Goal: Obtain resource: Obtain resource

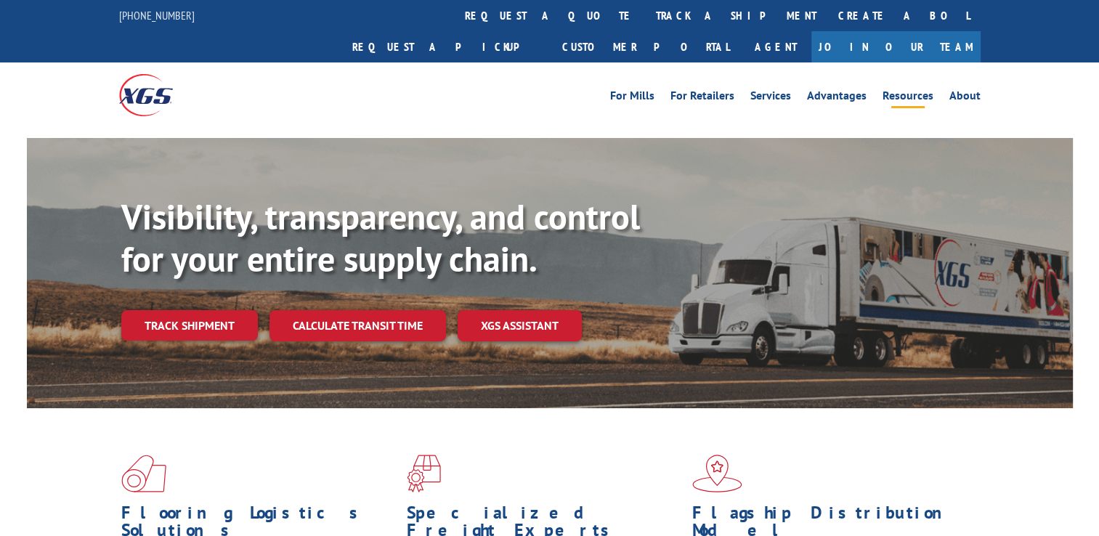
click at [914, 90] on link "Resources" at bounding box center [908, 98] width 51 height 16
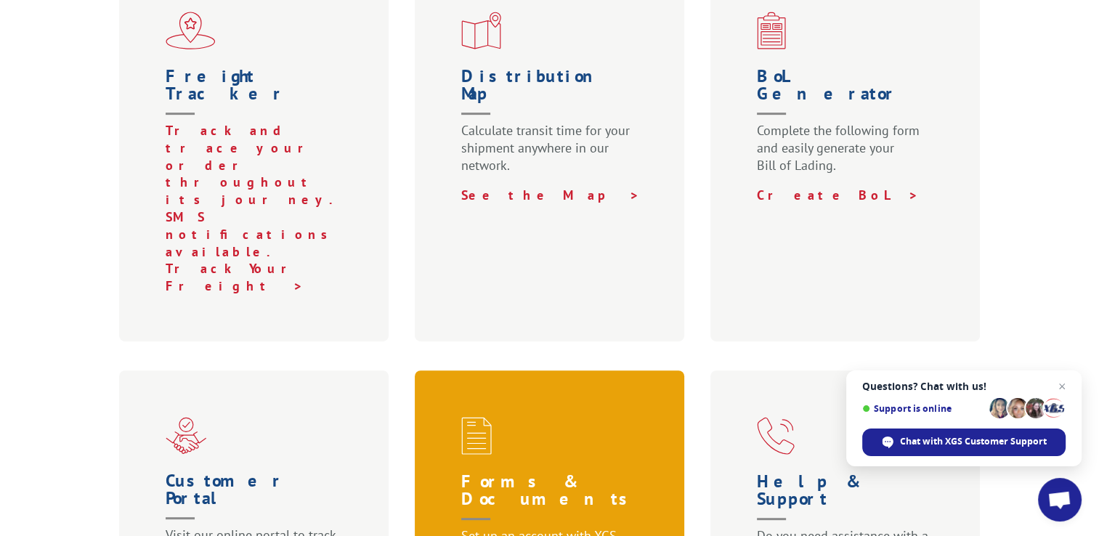
scroll to position [581, 0]
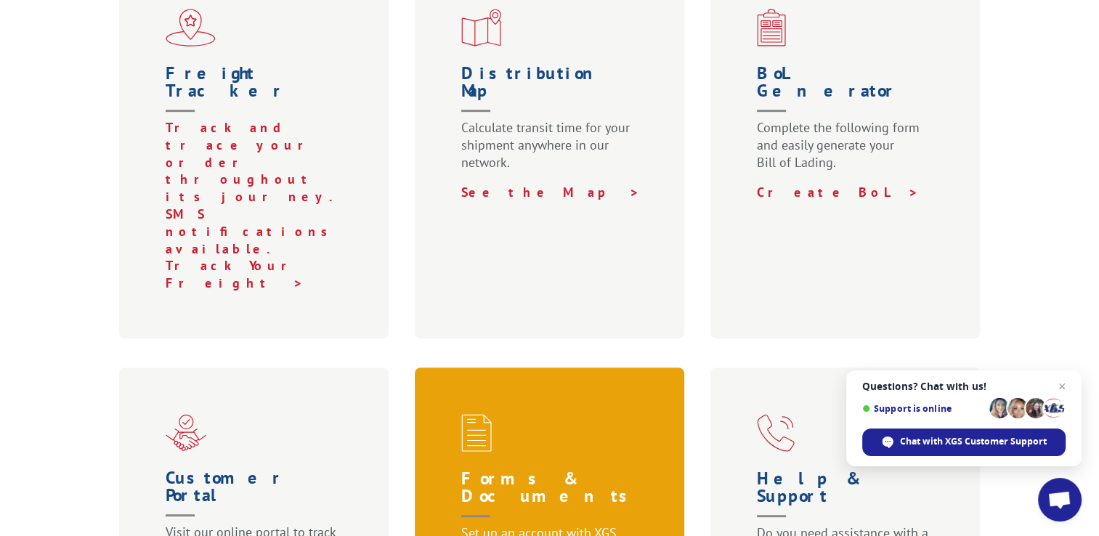
click at [519, 470] on h1 "Forms & Documents" at bounding box center [552, 497] width 183 height 54
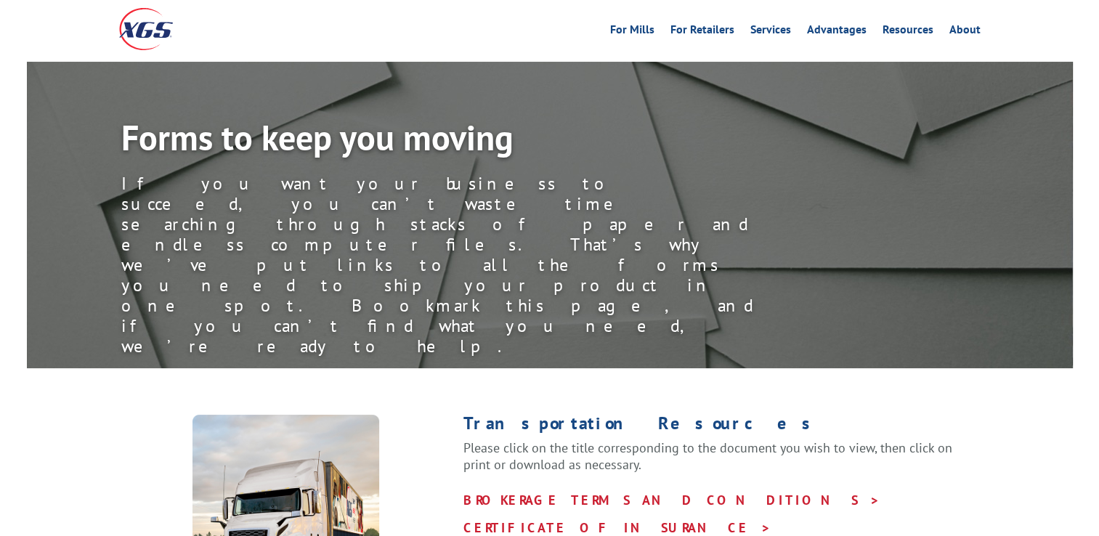
scroll to position [145, 0]
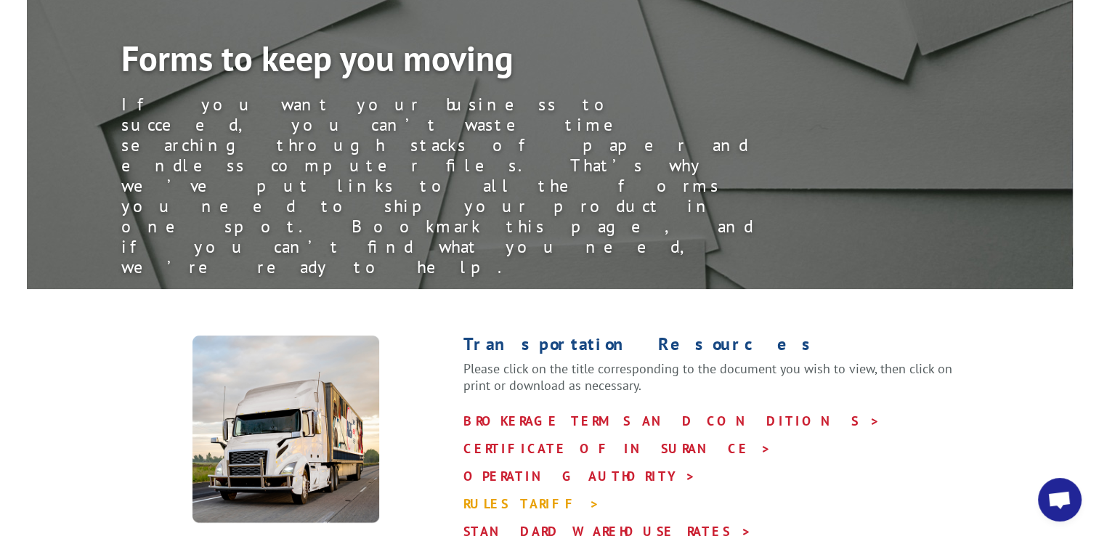
click at [514, 495] on link "RULES TARIFF >" at bounding box center [531, 503] width 137 height 17
